Goal: Check status: Check status

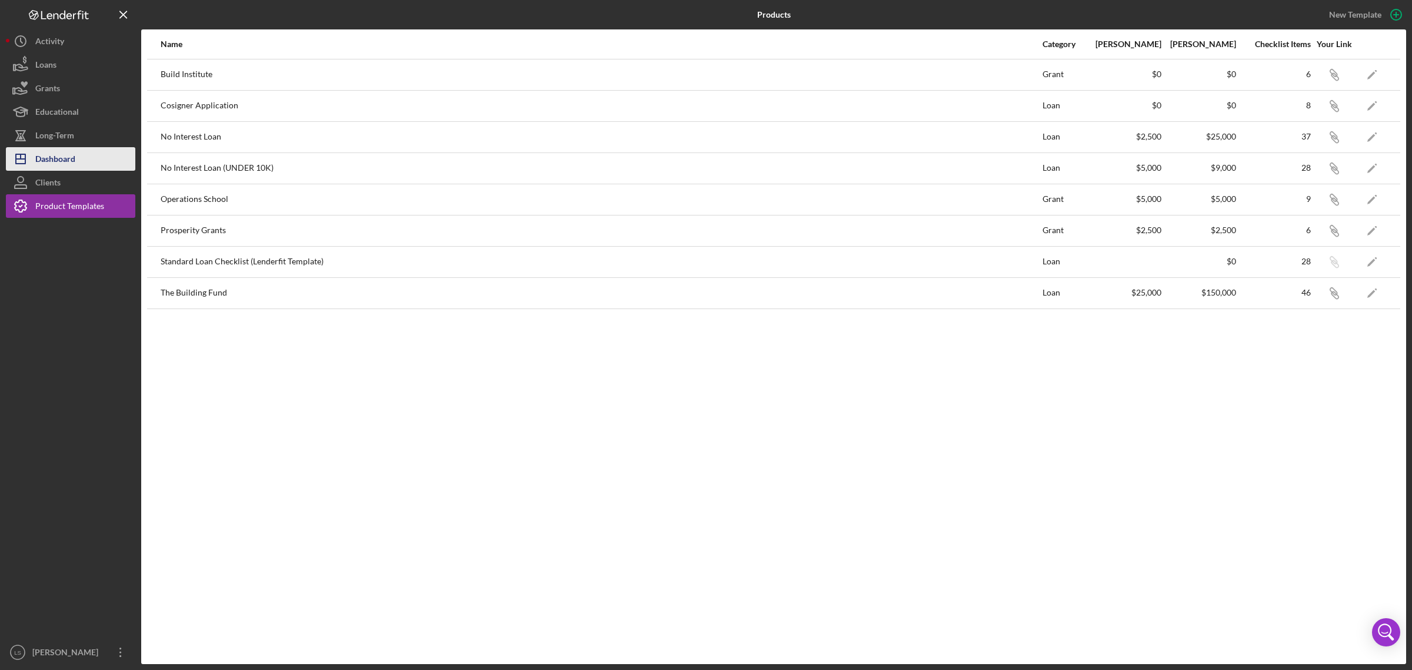
click at [59, 159] on div "Dashboard" at bounding box center [55, 160] width 40 height 26
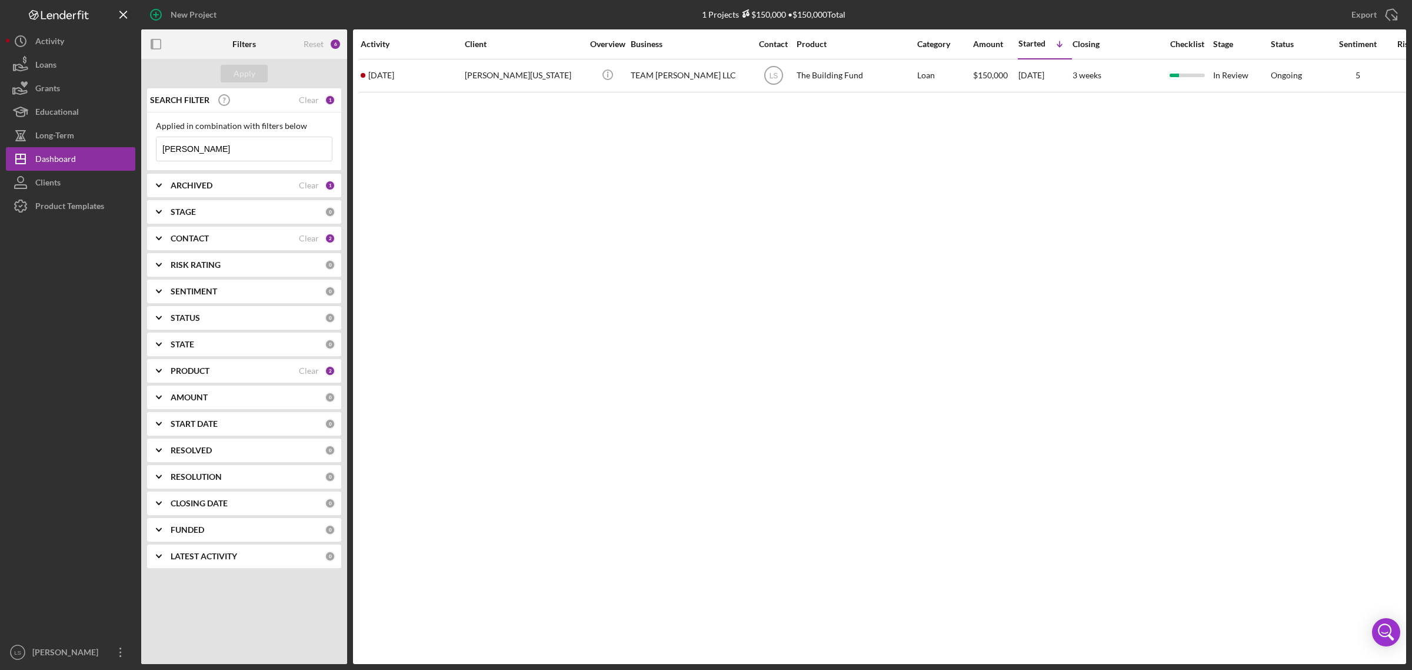
click at [262, 371] on div "PRODUCT" at bounding box center [235, 370] width 128 height 9
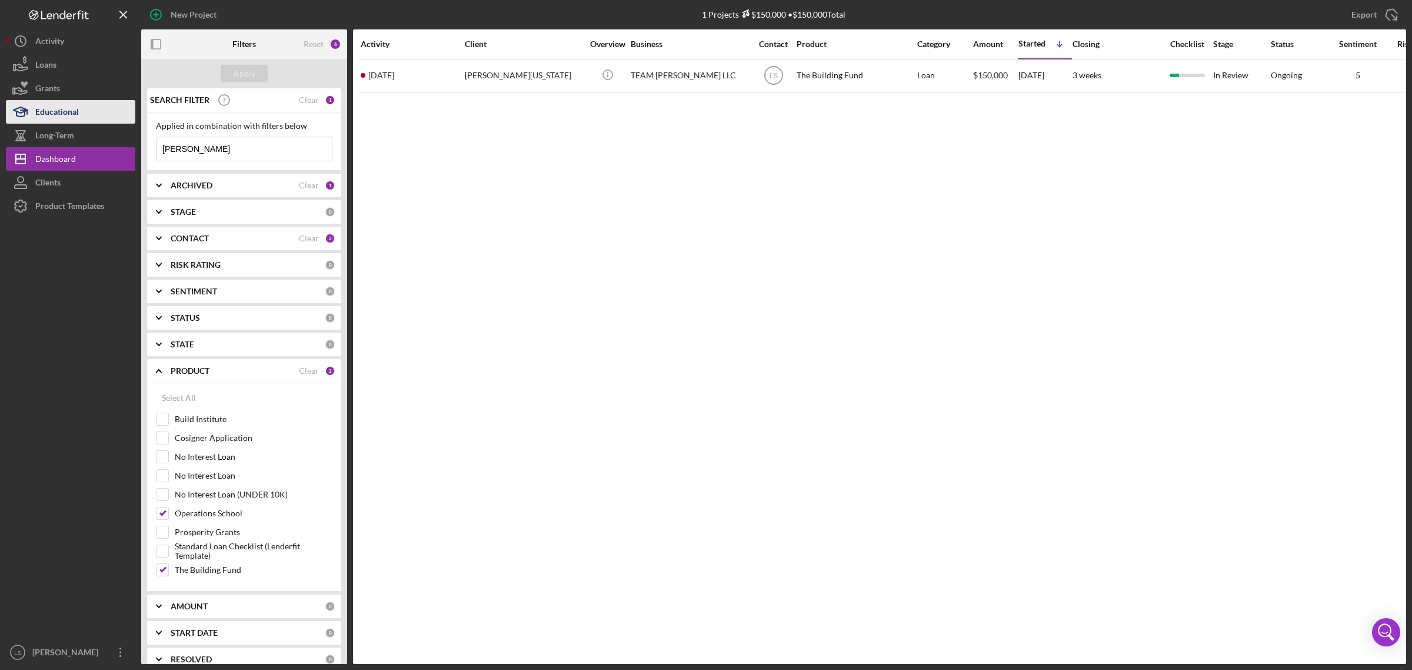
drag, startPoint x: 215, startPoint y: 150, endPoint x: 18, endPoint y: 118, distance: 200.3
click at [26, 121] on div "New Project 1 Projects $150,000 • $150,000 Total [PERSON_NAME] Export Icon/Expo…" at bounding box center [706, 332] width 1400 height 664
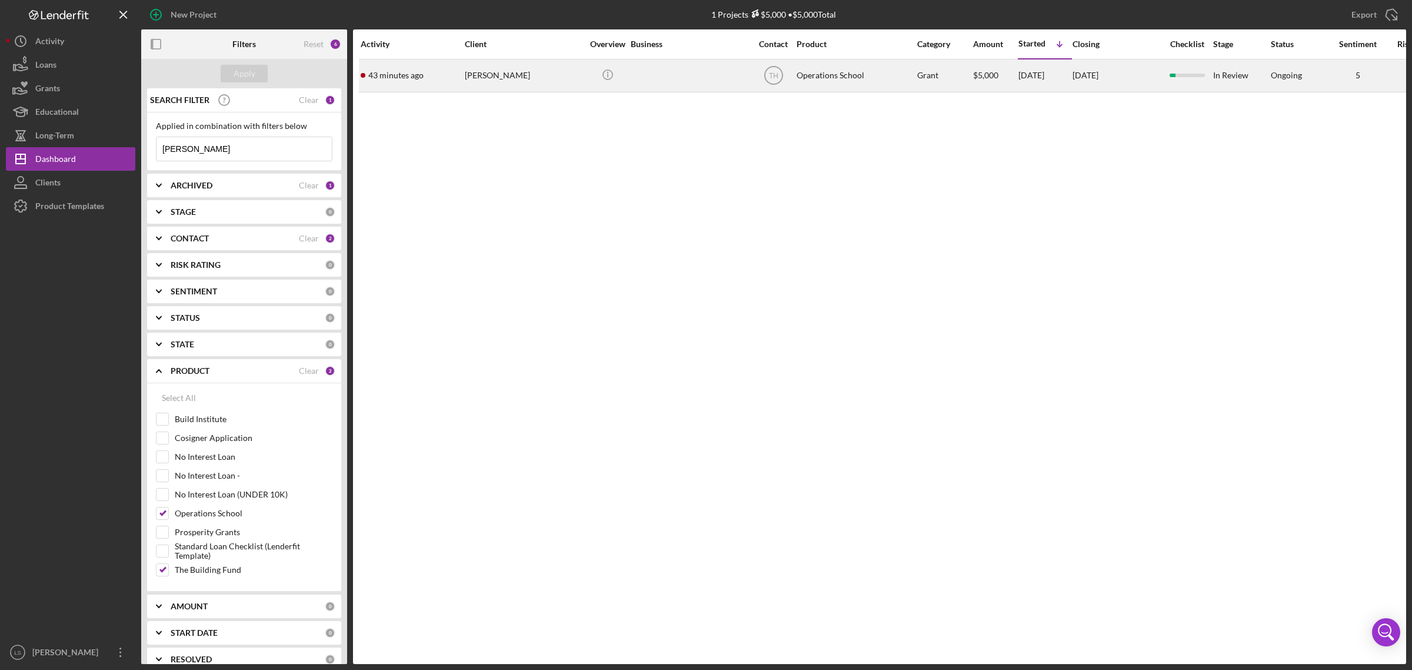
type input "[PERSON_NAME]"
click at [681, 72] on div at bounding box center [690, 75] width 118 height 31
